Goal: Check status

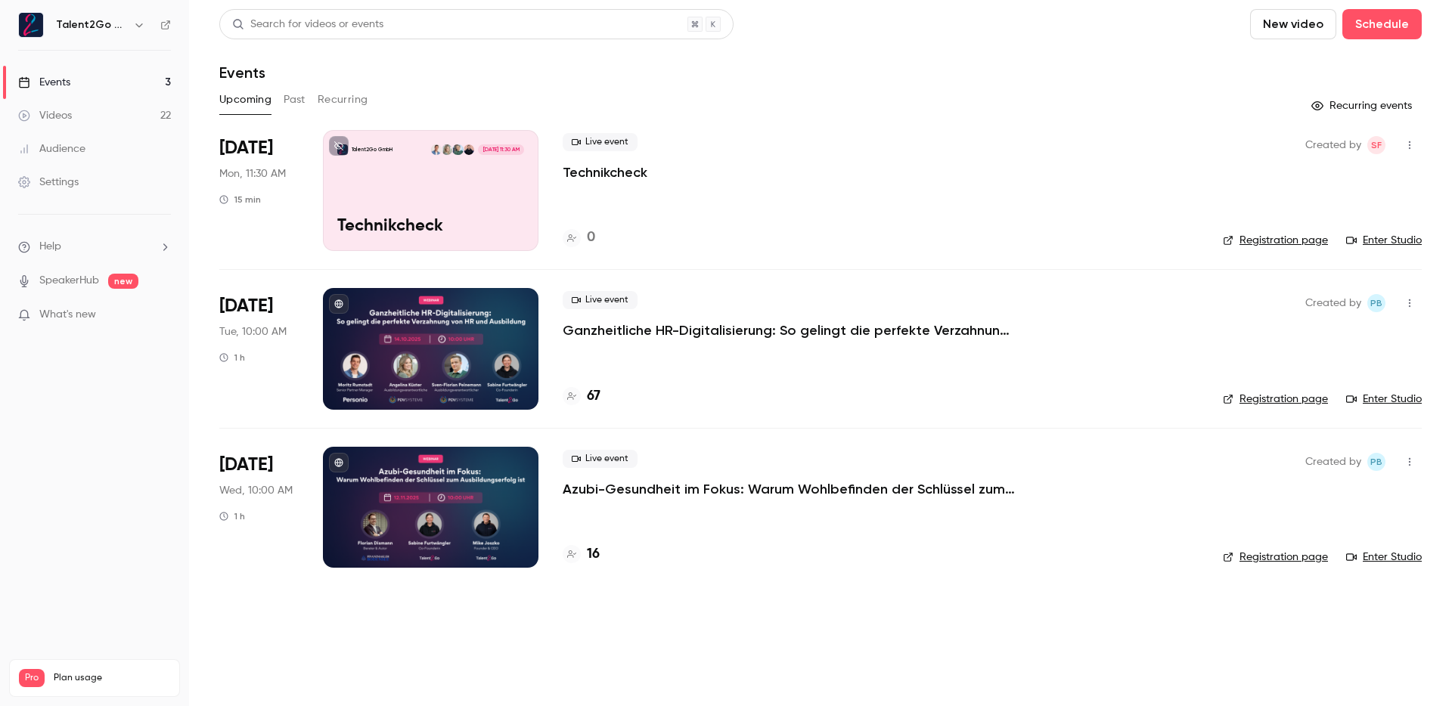
click at [593, 391] on h4 "67" at bounding box center [594, 396] width 14 height 20
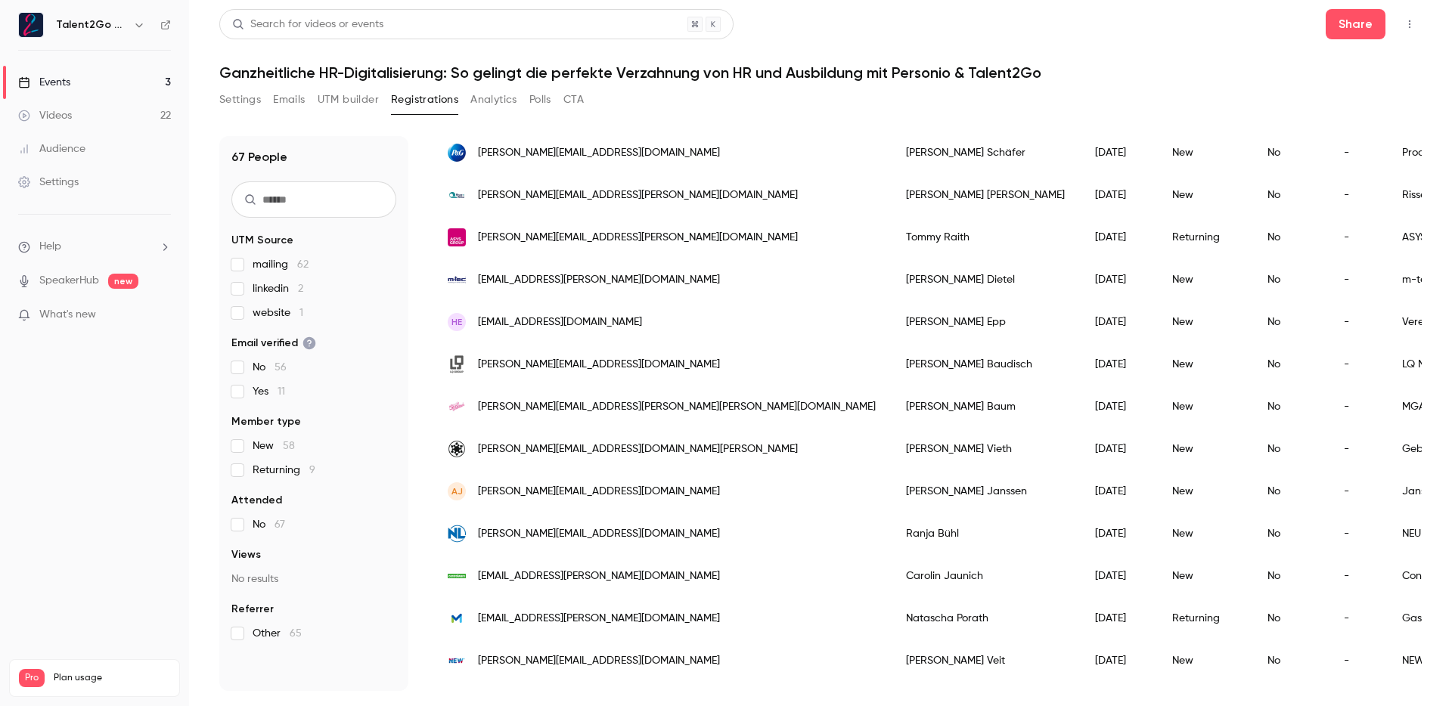
scroll to position [1201, 0]
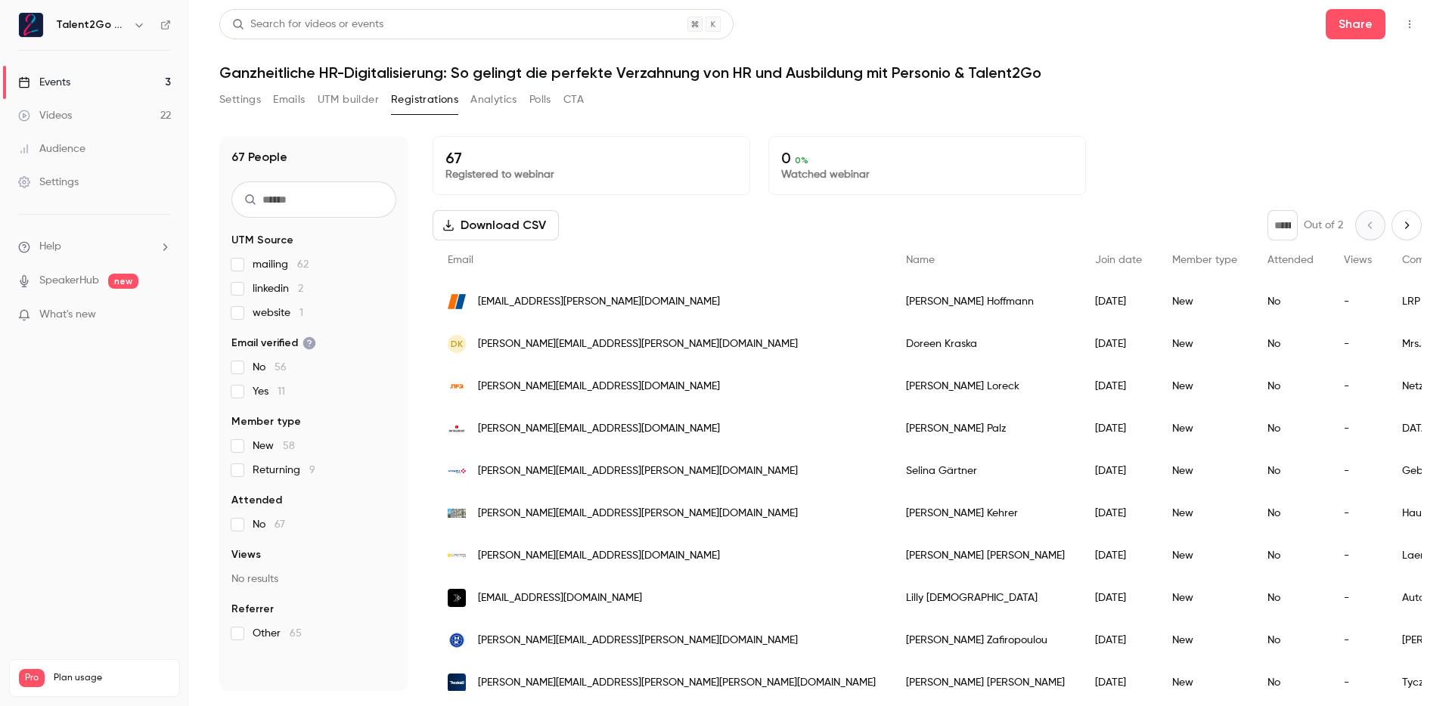
click at [1163, 88] on div "Settings Emails UTM builder Registrations Analytics Polls CTA" at bounding box center [820, 103] width 1203 height 30
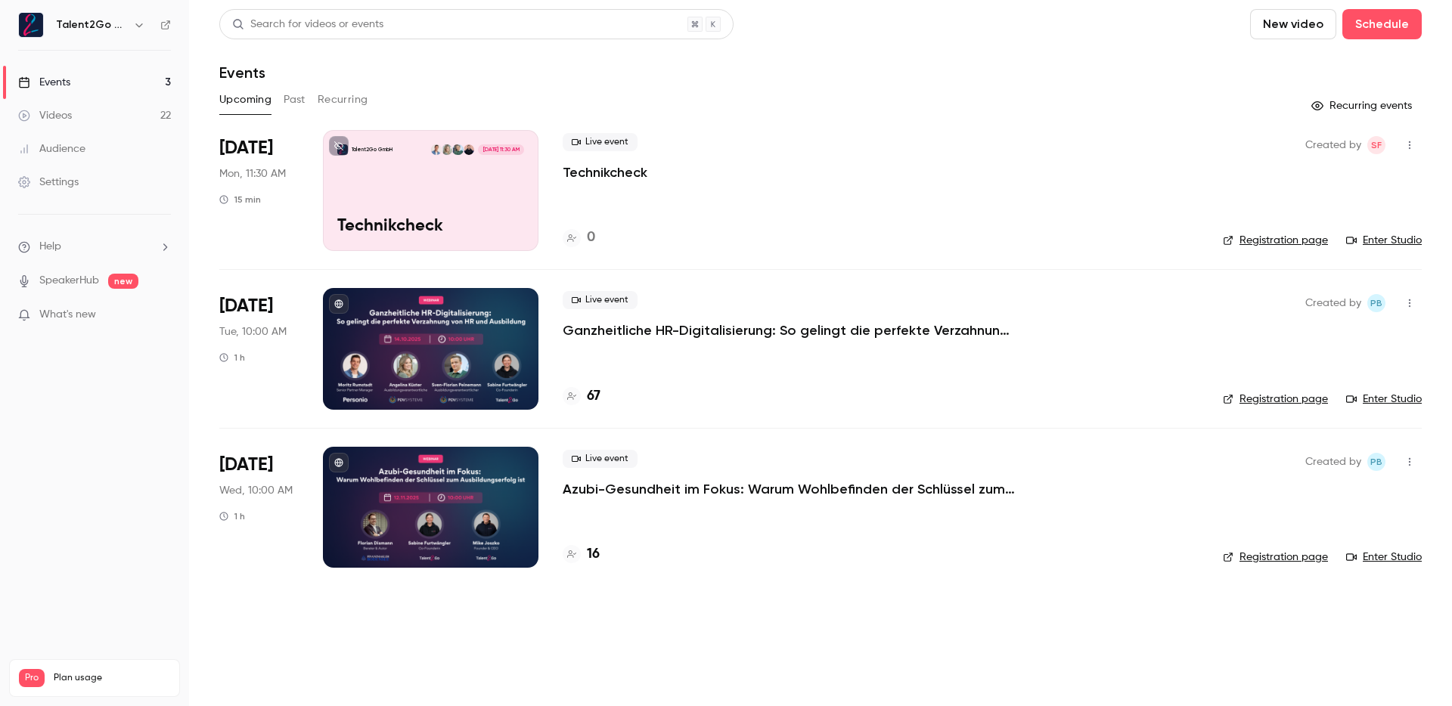
click at [1013, 110] on div "Upcoming Past Recurring" at bounding box center [820, 100] width 1203 height 24
click at [592, 397] on h4 "67" at bounding box center [594, 396] width 14 height 20
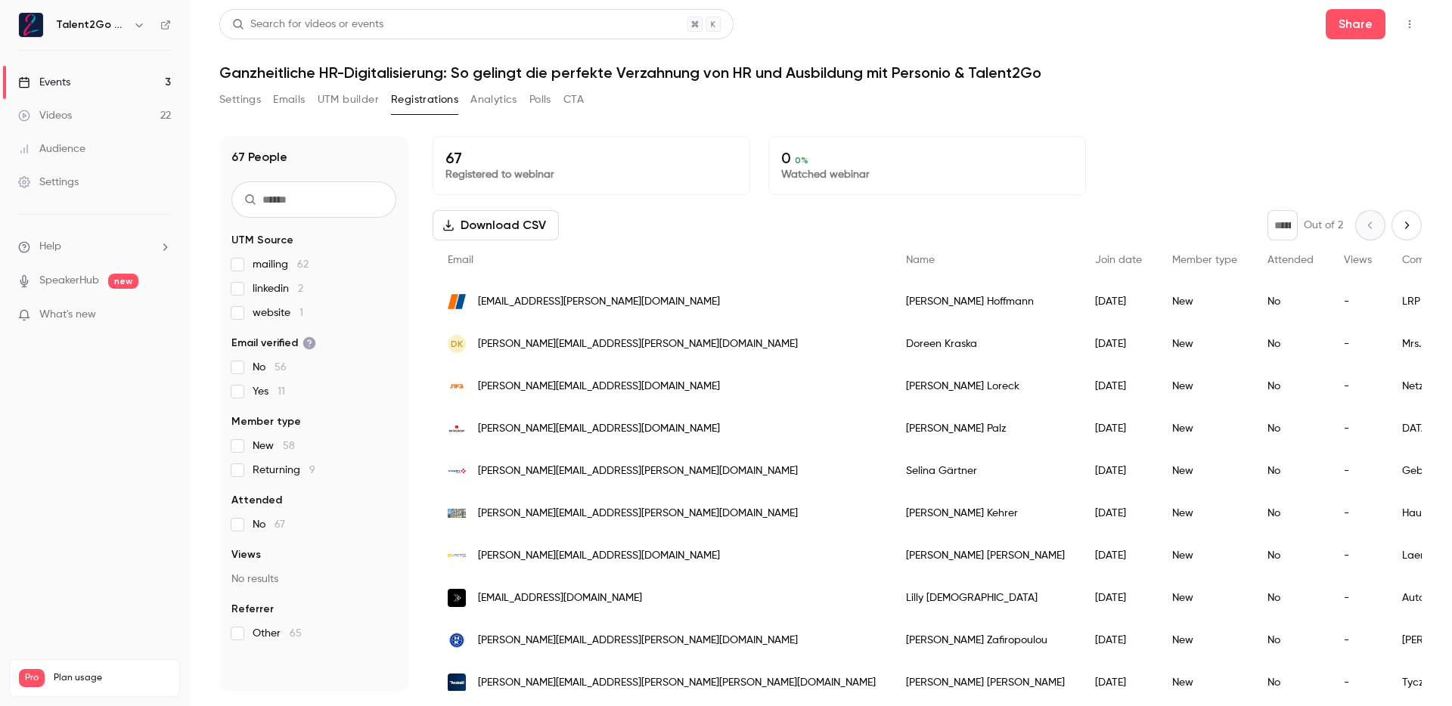
click at [1162, 151] on div "67 Registered to webinar 0 0 % Watched webinar" at bounding box center [927, 165] width 989 height 59
click at [1138, 155] on div "67 Registered to webinar 0 0 % Watched webinar" at bounding box center [927, 165] width 989 height 59
click at [1212, 144] on div "67 Registered to webinar 0 0 % Watched webinar" at bounding box center [927, 165] width 989 height 59
